Goal: Find specific page/section

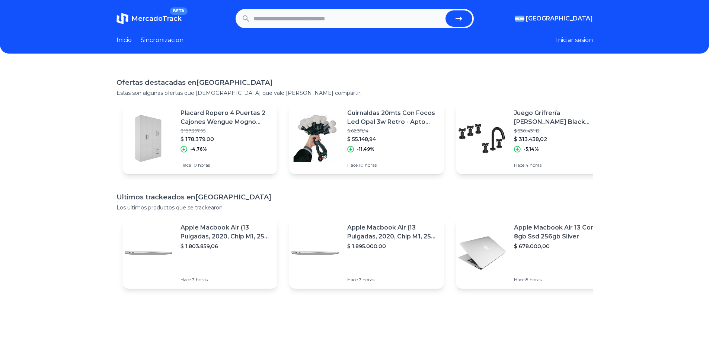
click at [177, 38] on link "Sincronizacion" at bounding box center [162, 40] width 43 height 9
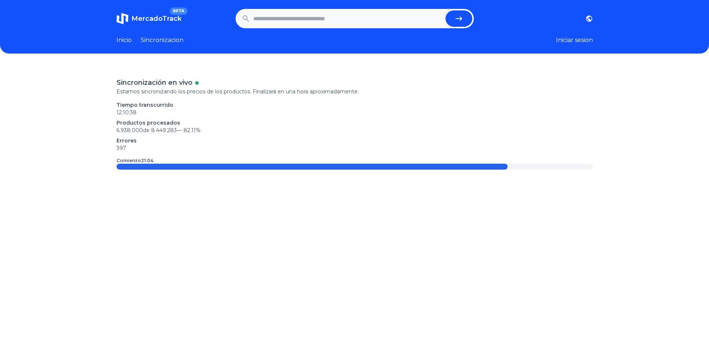
click at [126, 141] on p "Errores" at bounding box center [354, 140] width 476 height 7
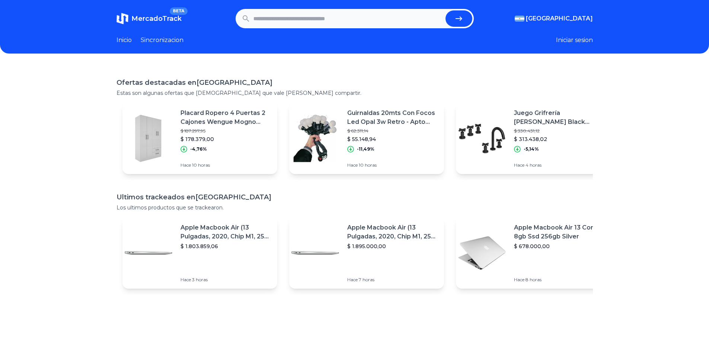
click at [286, 19] on input "text" at bounding box center [347, 18] width 189 height 16
type input "*"
type input "**********"
click at [445, 10] on button "submit" at bounding box center [458, 18] width 27 height 16
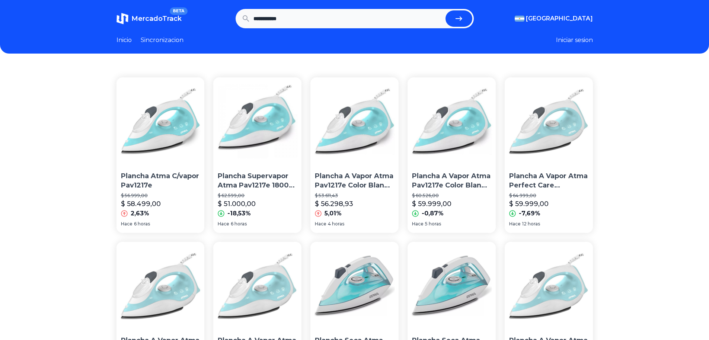
click at [154, 42] on link "Sincronizacion" at bounding box center [162, 40] width 43 height 9
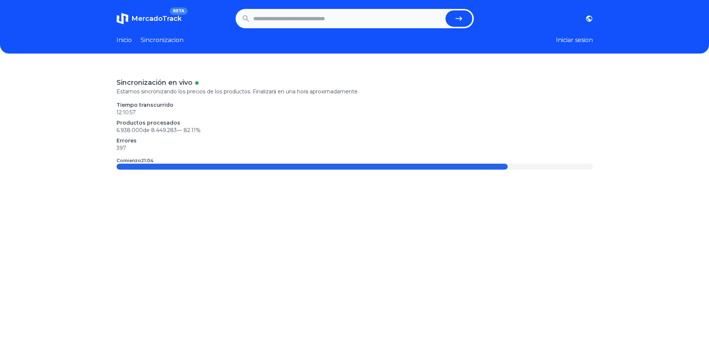
click at [176, 86] on p "Sincronización en vivo" at bounding box center [154, 82] width 76 height 10
click at [120, 42] on link "Inicio" at bounding box center [123, 40] width 15 height 9
